Goal: Information Seeking & Learning: Learn about a topic

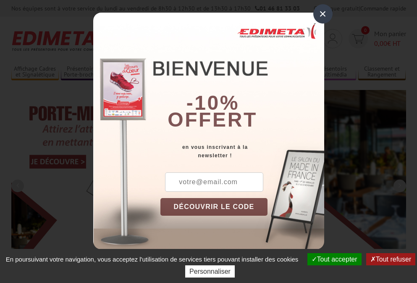
click at [333, 259] on button "Tout accepter" at bounding box center [334, 259] width 54 height 12
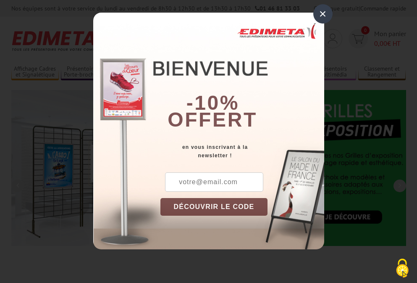
click at [322, 13] on div "×" at bounding box center [322, 13] width 19 height 19
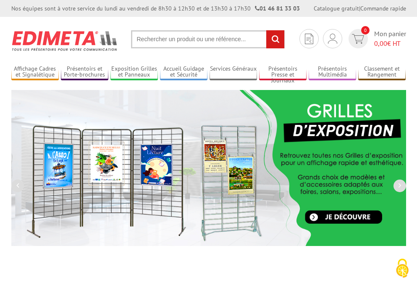
click at [0, 0] on div "Nos équipes sont à votre service du lundi au vendredi de 8h30 à 12h30 et de 13h…" at bounding box center [208, 8] width 417 height 17
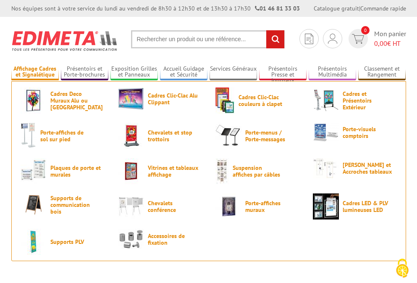
click at [35, 72] on link "Affichage Cadres et Signalétique" at bounding box center [34, 72] width 47 height 14
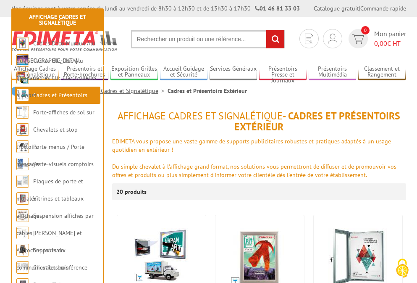
scroll to position [180, 0]
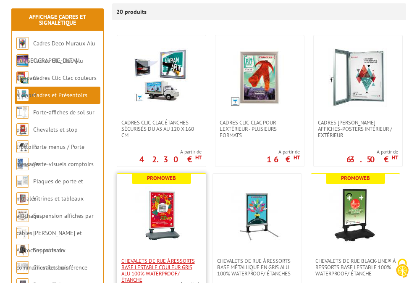
click at [161, 270] on span "Chevalets de rue à ressorts base lestable couleur Gris Alu 100% waterproof/ éta…" at bounding box center [161, 269] width 80 height 25
